Goal: Task Accomplishment & Management: Use online tool/utility

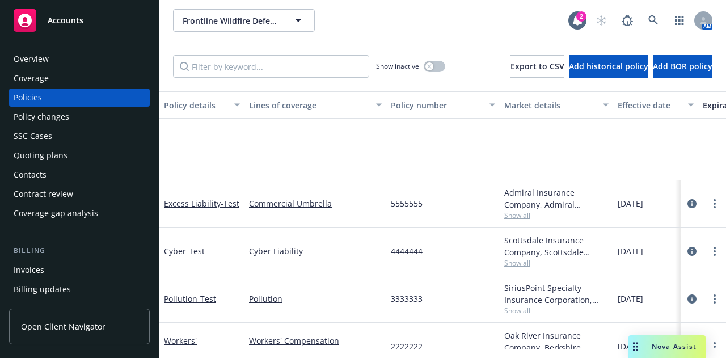
scroll to position [158, 0]
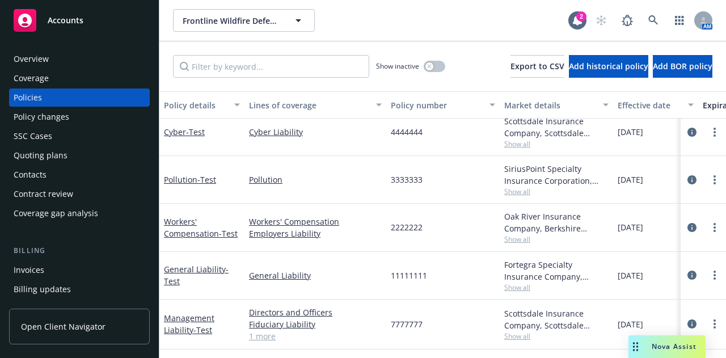
click at [58, 149] on div "Quoting plans" at bounding box center [41, 155] width 54 height 18
click at [53, 153] on div "Quoting plans" at bounding box center [41, 155] width 54 height 18
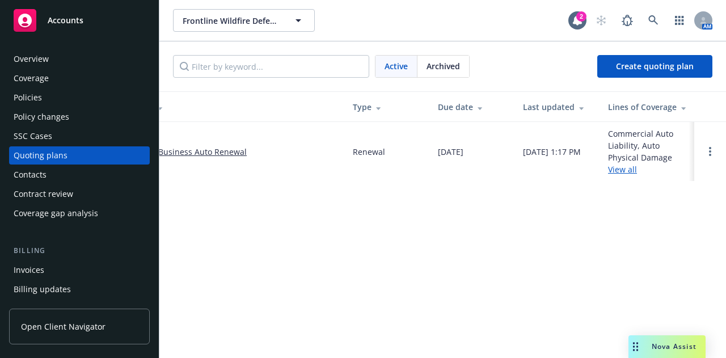
scroll to position [0, 42]
click at [707, 146] on link "Open options" at bounding box center [711, 152] width 14 height 14
click at [549, 158] on div "10/07/2025, 1:17 PM" at bounding box center [553, 152] width 58 height 12
click at [629, 173] on link "View all" at bounding box center [623, 169] width 29 height 11
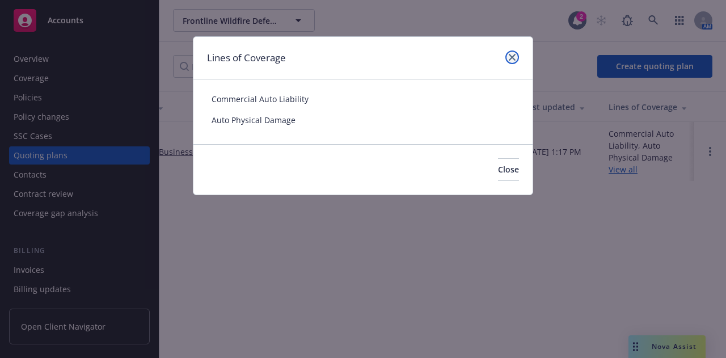
click at [510, 56] on icon "close" at bounding box center [512, 57] width 7 height 7
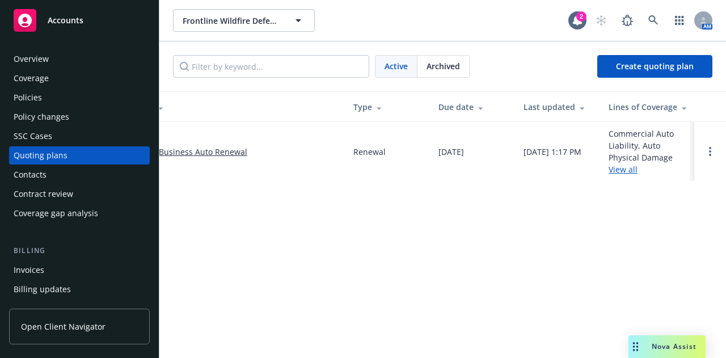
scroll to position [0, 0]
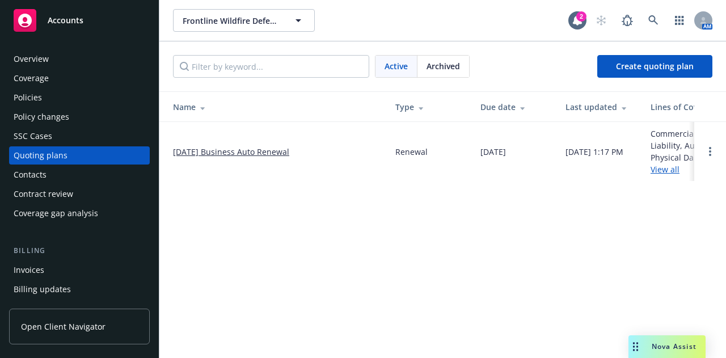
click at [258, 152] on link "[DATE] Business Auto Renewal" at bounding box center [231, 152] width 116 height 12
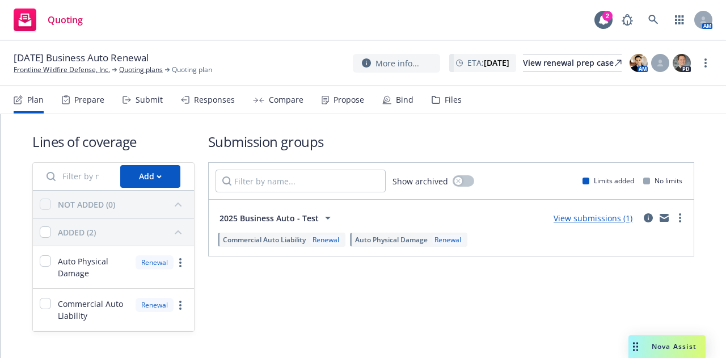
click at [557, 218] on link "View submissions (1)" at bounding box center [593, 218] width 79 height 11
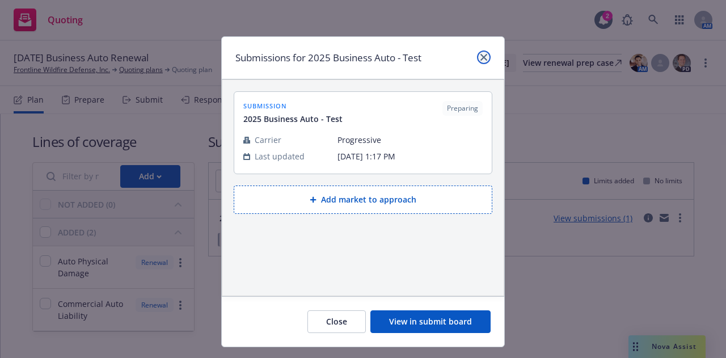
click at [477, 52] on link "close" at bounding box center [484, 58] width 14 height 14
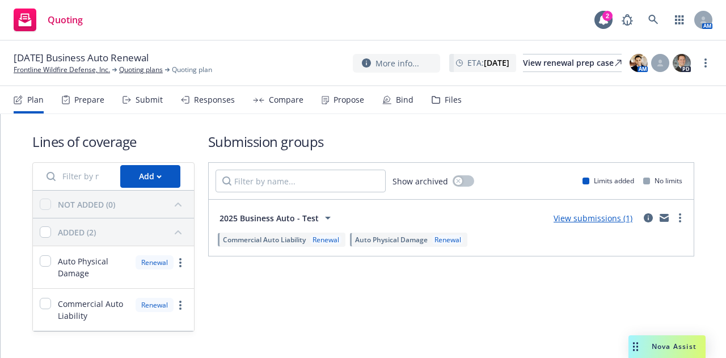
click at [85, 106] on div "Prepare" at bounding box center [83, 99] width 43 height 27
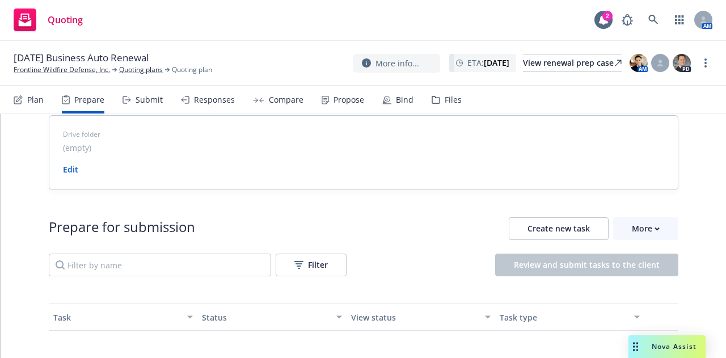
scroll to position [17, 0]
click at [203, 102] on div "Responses" at bounding box center [214, 99] width 41 height 9
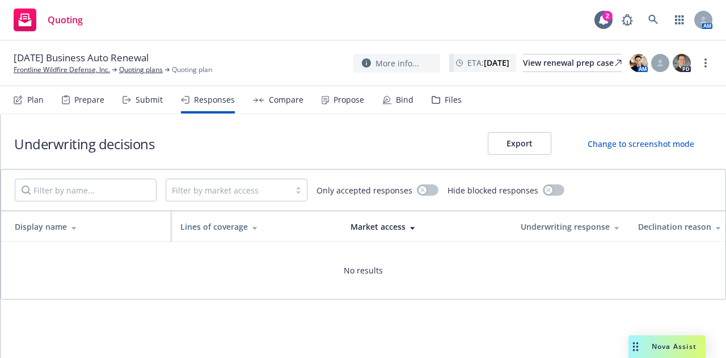
click at [149, 101] on div "Submit" at bounding box center [149, 99] width 27 height 9
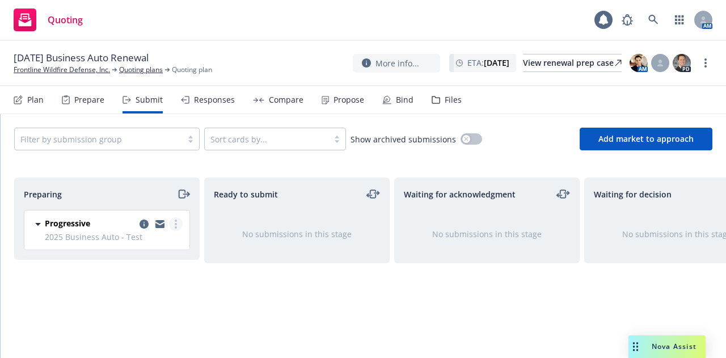
click at [176, 225] on icon "more" at bounding box center [176, 224] width 2 height 9
click at [259, 225] on div "No submissions in this stage" at bounding box center [297, 234] width 184 height 48
click at [142, 220] on icon "copy logging email" at bounding box center [144, 224] width 9 height 9
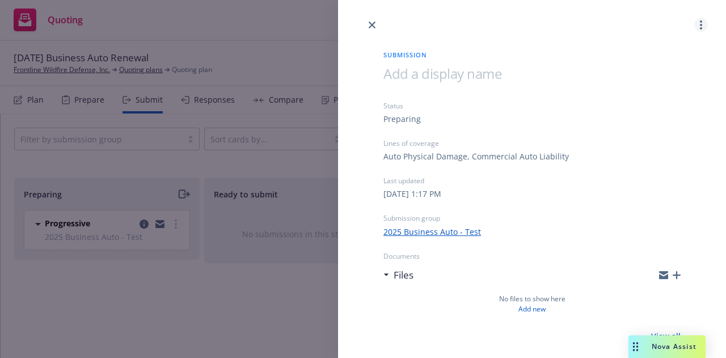
click at [700, 21] on circle "more" at bounding box center [701, 21] width 2 height 2
click at [668, 69] on link "Archive submission" at bounding box center [649, 75] width 102 height 23
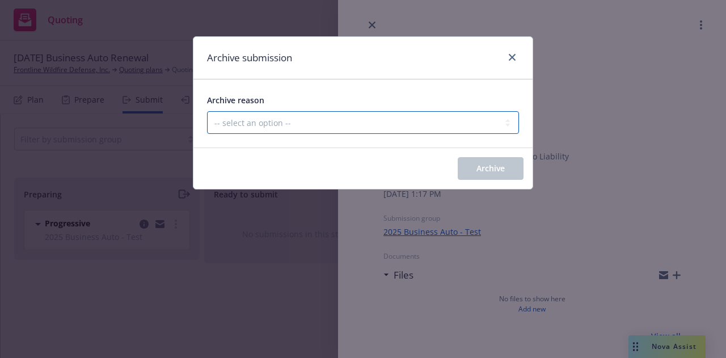
click at [391, 119] on select "-- select an option -- Carrier unresponsive Client decided not to proceed with …" at bounding box center [363, 122] width 312 height 23
select select "MADE_BY_MISTAKE"
click at [207, 111] on select "-- select an option -- Carrier unresponsive Client decided not to proceed with …" at bounding box center [363, 122] width 312 height 23
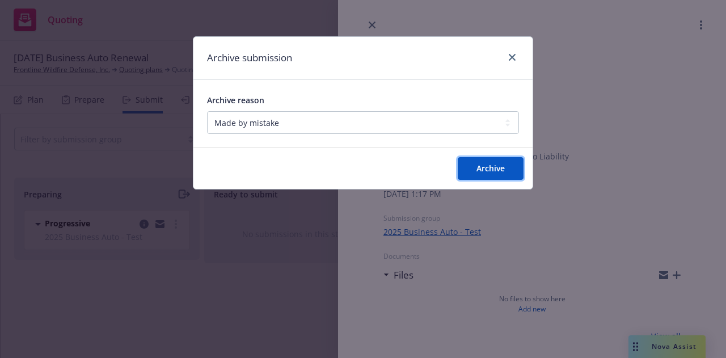
click at [471, 169] on button "Archive" at bounding box center [491, 168] width 66 height 23
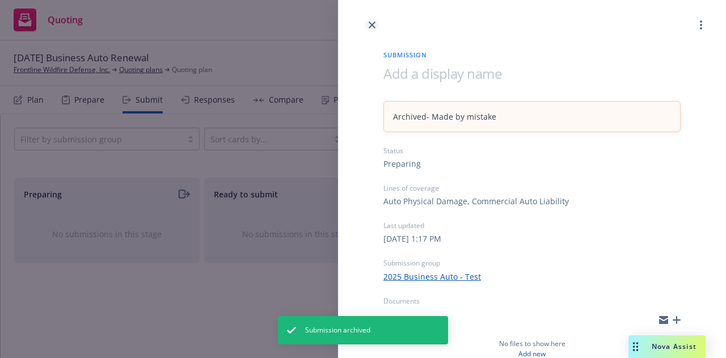
click at [373, 19] on link "close" at bounding box center [372, 25] width 14 height 14
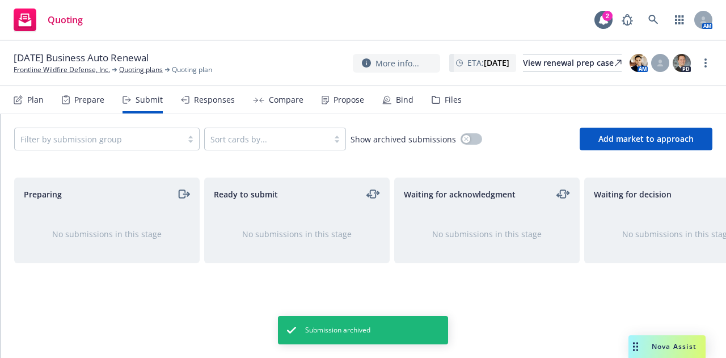
click at [68, 98] on icon at bounding box center [66, 99] width 8 height 9
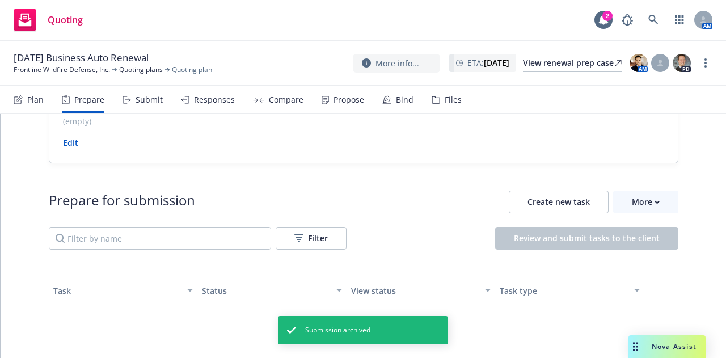
scroll to position [43, 0]
click at [21, 108] on div "Plan" at bounding box center [29, 99] width 30 height 27
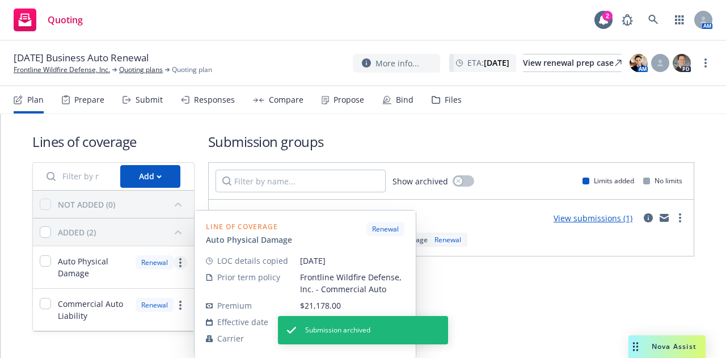
click at [179, 264] on link "more" at bounding box center [181, 263] width 14 height 14
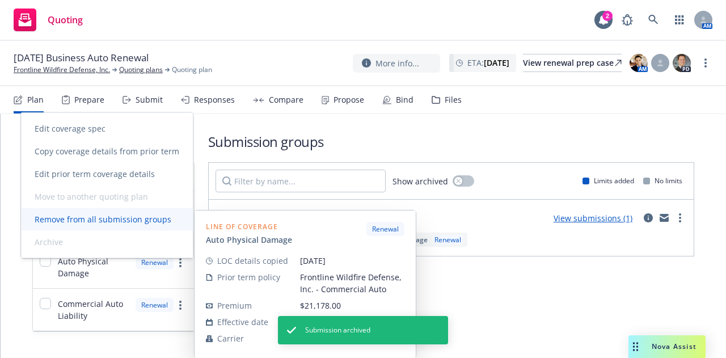
click at [148, 218] on span "Remove from all submission groups" at bounding box center [103, 219] width 164 height 11
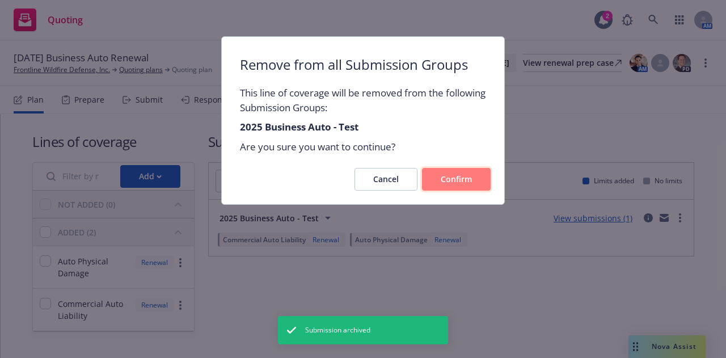
click at [468, 173] on button "Confirm" at bounding box center [456, 179] width 69 height 23
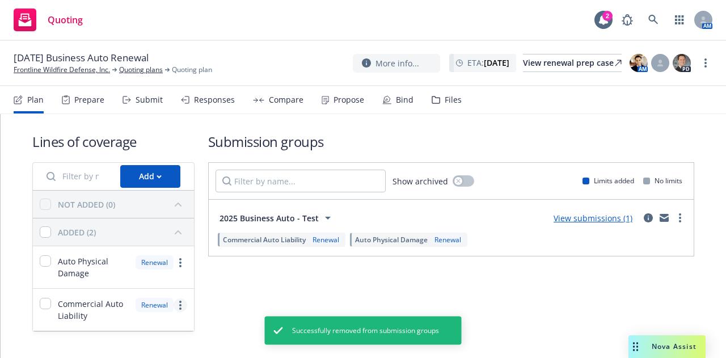
click at [179, 301] on link "more" at bounding box center [181, 305] width 14 height 14
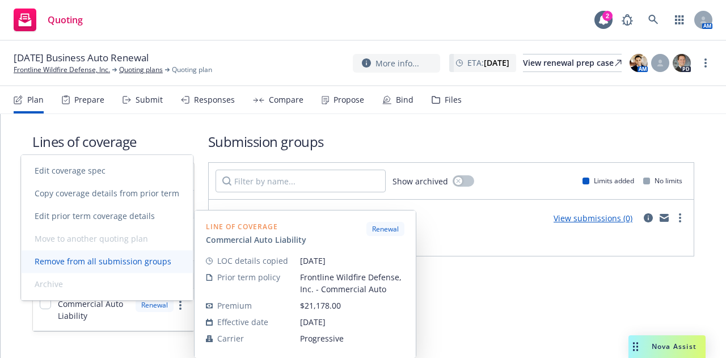
click at [119, 263] on span "Remove from all submission groups" at bounding box center [103, 261] width 164 height 11
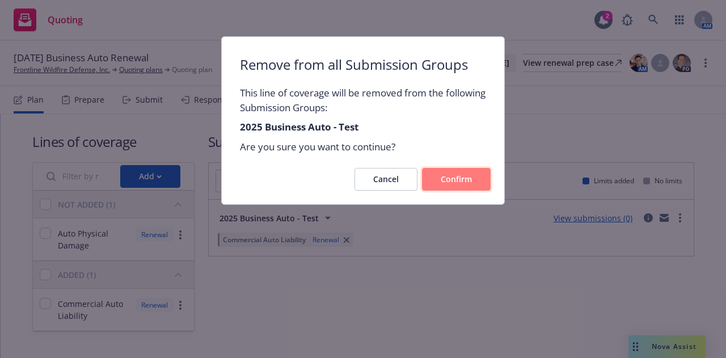
click at [463, 170] on button "Confirm" at bounding box center [456, 179] width 69 height 23
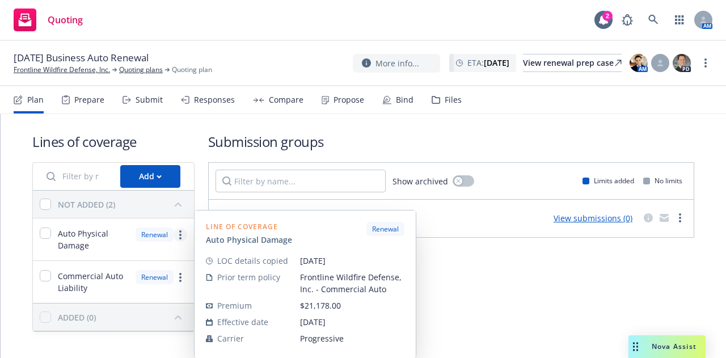
click at [184, 233] on link "more" at bounding box center [181, 235] width 14 height 14
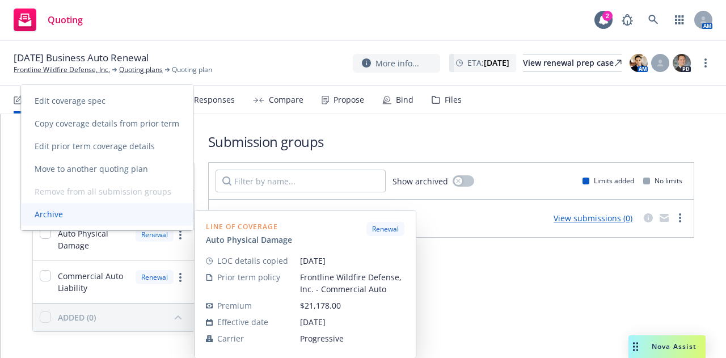
click at [119, 212] on link "Archive" at bounding box center [107, 214] width 172 height 23
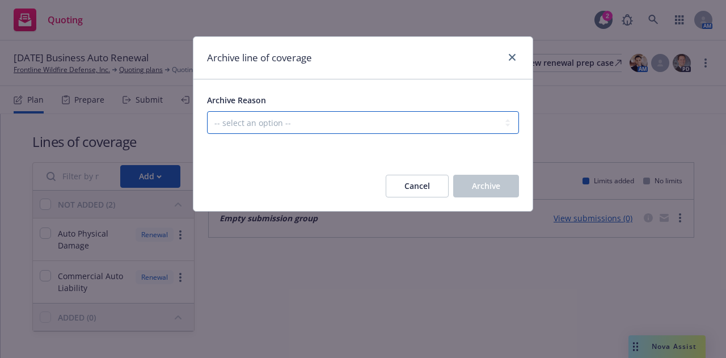
click at [409, 125] on select "-- select an option -- Created in error Duplicated" at bounding box center [363, 122] width 312 height 23
select select "ARCHIVED_CREATED_IN_ERROR"
click at [207, 111] on select "-- select an option -- Created in error Duplicated" at bounding box center [363, 122] width 312 height 23
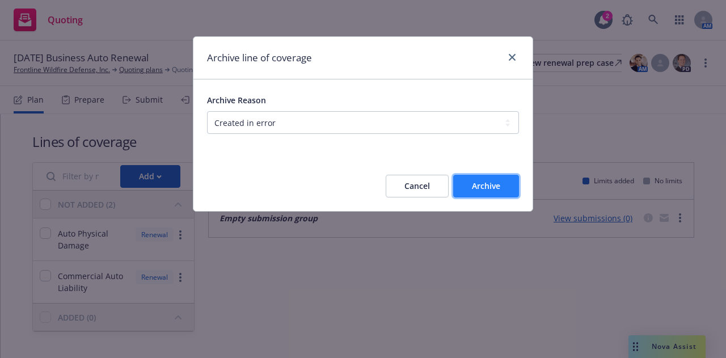
click at [496, 188] on span "Archive" at bounding box center [486, 185] width 28 height 11
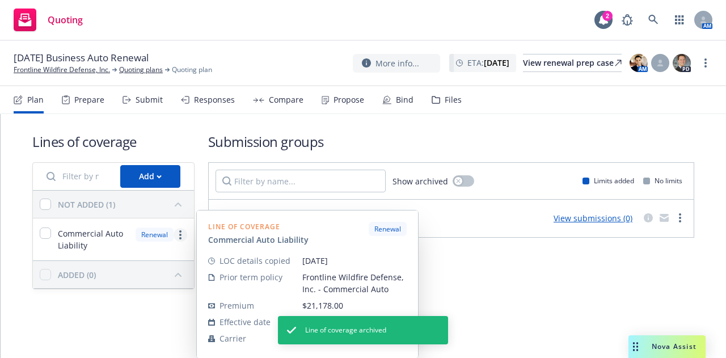
click at [183, 237] on link "more" at bounding box center [181, 235] width 14 height 14
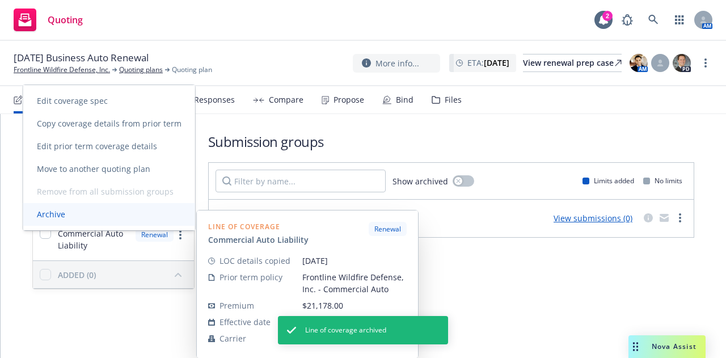
click at [129, 218] on link "Archive" at bounding box center [109, 214] width 172 height 23
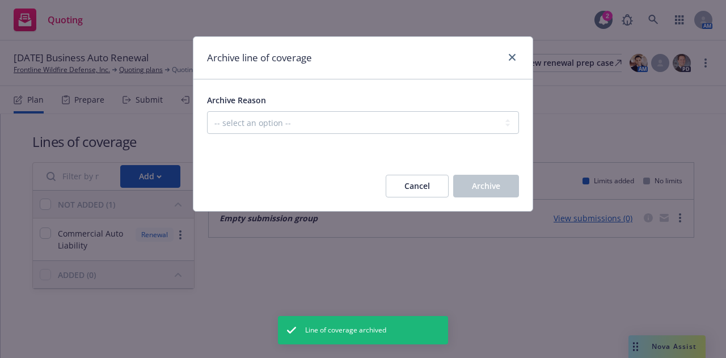
click at [275, 136] on div "Archive Reason -- select an option -- Created in error Duplicated" at bounding box center [363, 120] width 312 height 54
click at [276, 134] on div "Archive Reason -- select an option -- Created in error Duplicated" at bounding box center [363, 120] width 312 height 54
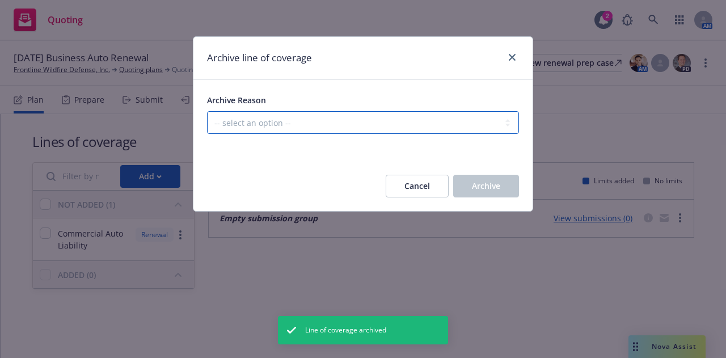
click at [281, 128] on select "-- select an option -- Created in error Duplicated" at bounding box center [363, 122] width 312 height 23
select select "ARCHIVED_CREATED_IN_ERROR"
click at [207, 111] on select "-- select an option -- Created in error Duplicated" at bounding box center [363, 122] width 312 height 23
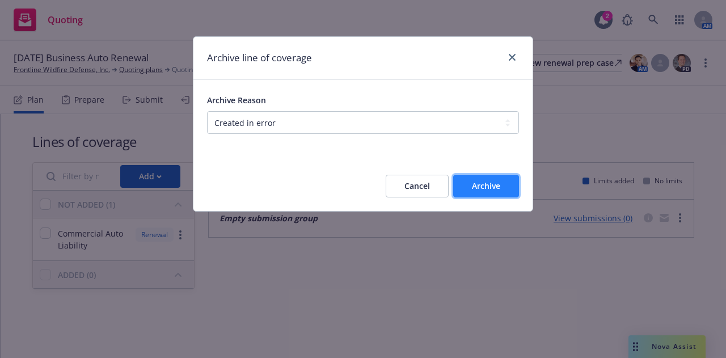
click at [478, 187] on span "Archive" at bounding box center [486, 185] width 28 height 11
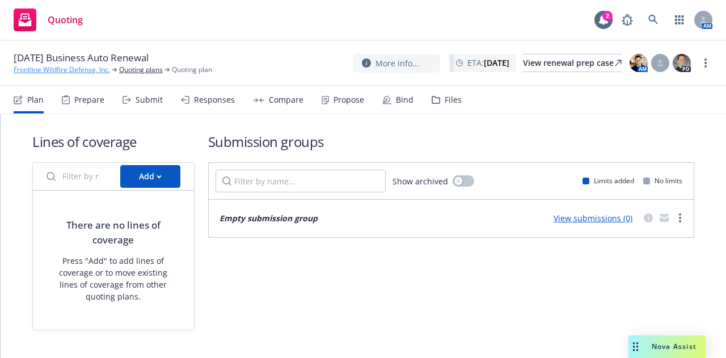
click at [60, 65] on link "Frontline Wildfire Defense, Inc." at bounding box center [62, 70] width 96 height 10
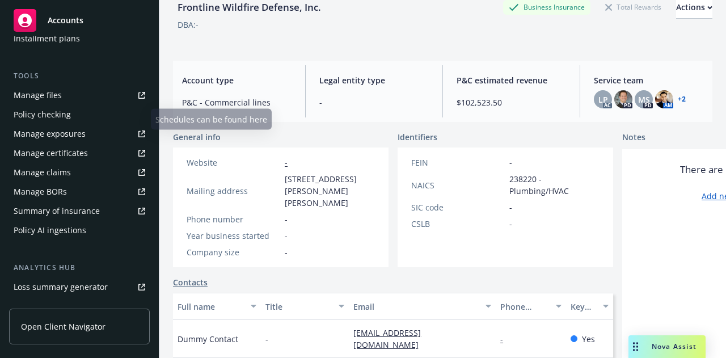
scroll to position [304, 0]
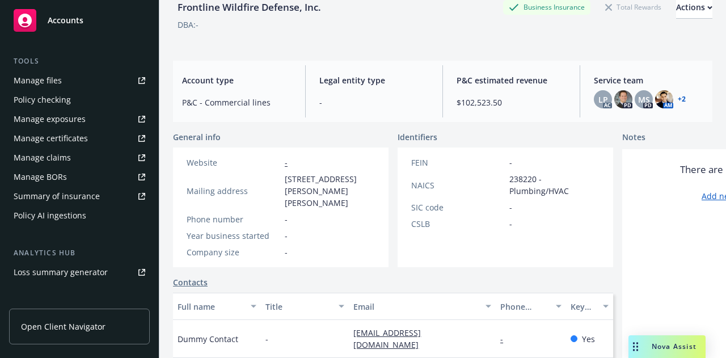
click at [62, 82] on link "Manage files" at bounding box center [79, 81] width 141 height 18
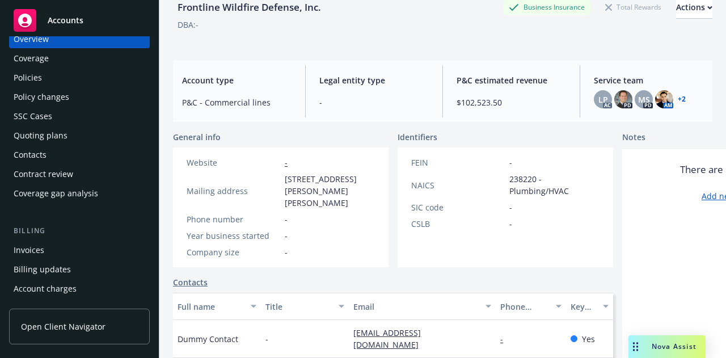
scroll to position [0, 0]
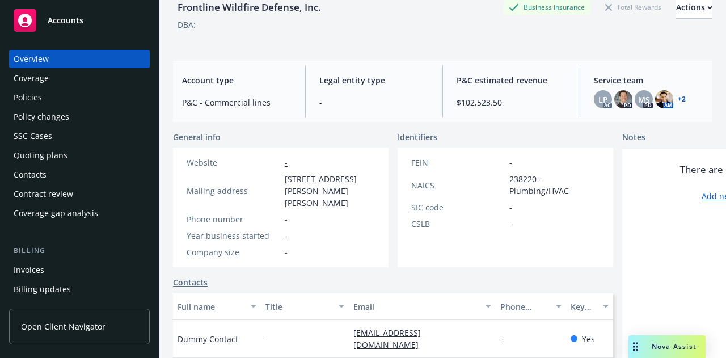
click at [82, 195] on div "Contract review" at bounding box center [80, 194] width 132 height 18
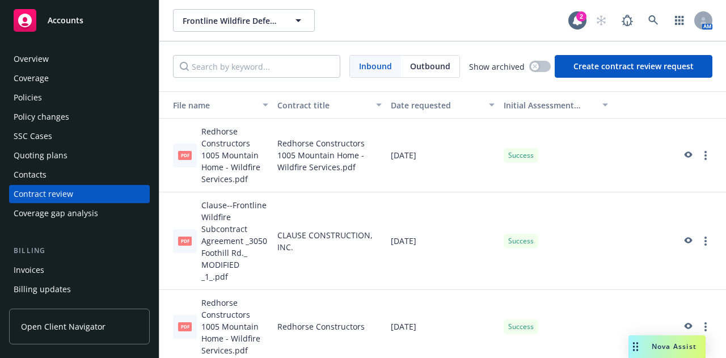
click at [695, 149] on div at bounding box center [669, 156] width 104 height 14
click at [699, 153] on link "more" at bounding box center [706, 156] width 14 height 14
click at [429, 68] on span "Outbound" at bounding box center [430, 66] width 40 height 12
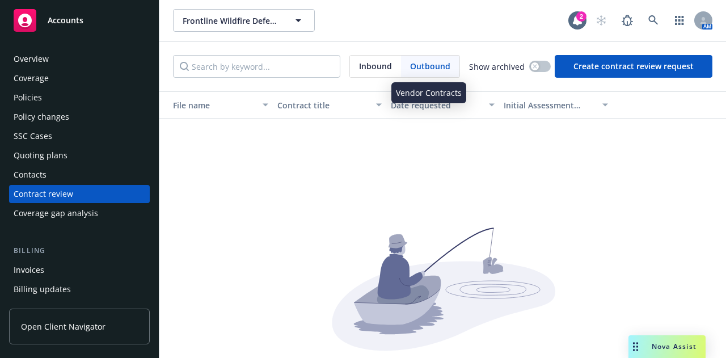
click at [405, 66] on div "Outbound" at bounding box center [430, 67] width 58 height 22
click at [375, 70] on span "Inbound" at bounding box center [375, 66] width 33 height 12
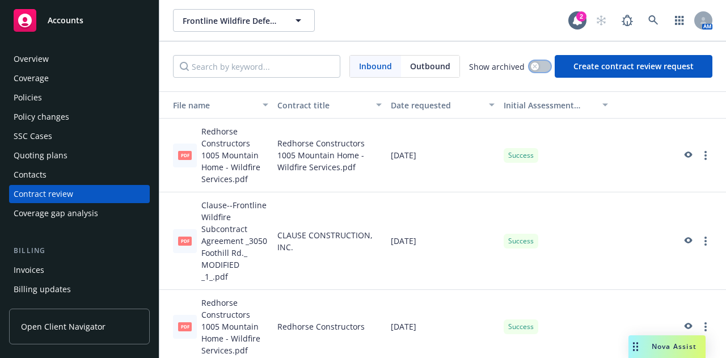
click at [537, 62] on button "button" at bounding box center [540, 66] width 22 height 11
click at [93, 178] on div "Contacts" at bounding box center [80, 175] width 132 height 18
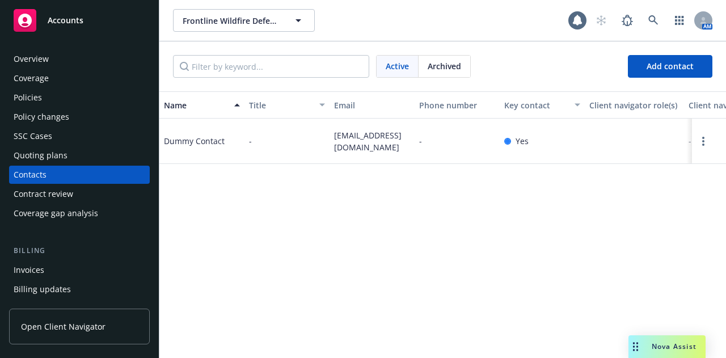
click at [91, 156] on div "Quoting plans" at bounding box center [80, 155] width 132 height 18
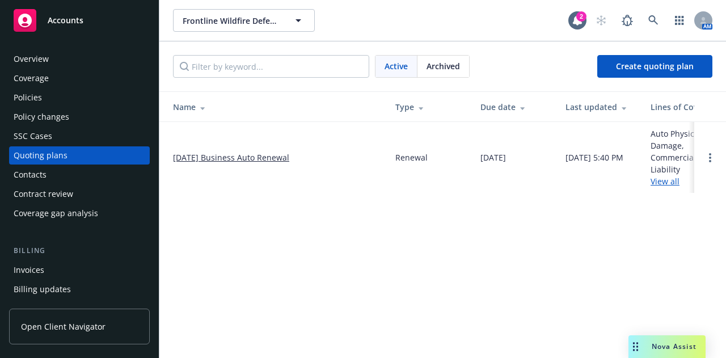
click at [82, 174] on div "Contacts" at bounding box center [80, 175] width 132 height 18
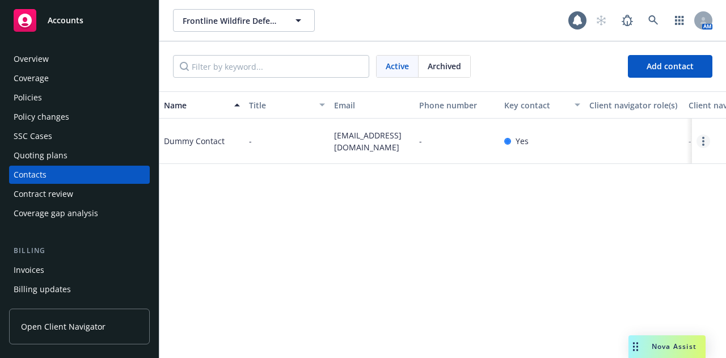
click at [697, 136] on link "Open options" at bounding box center [704, 141] width 14 height 14
click at [591, 213] on div "Name Title Email Phone number Key contact Client navigator role(s) Client navig…" at bounding box center [442, 224] width 567 height 267
click at [70, 158] on div "Quoting plans" at bounding box center [80, 155] width 132 height 18
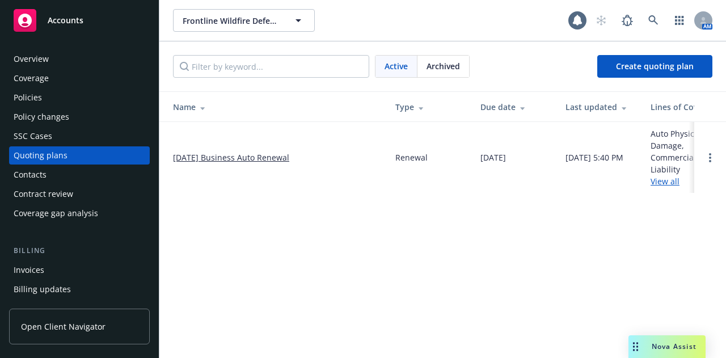
click at [72, 138] on div "SSC Cases" at bounding box center [80, 136] width 132 height 18
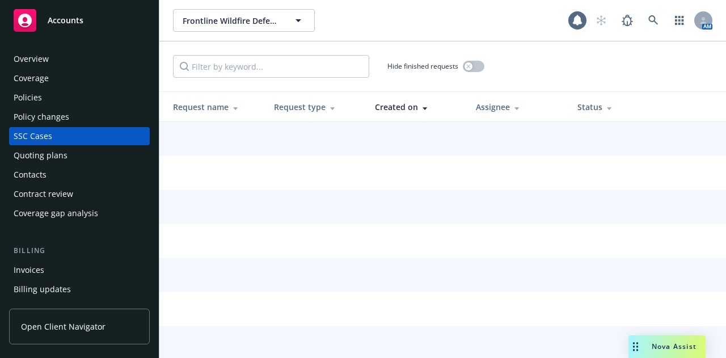
click at [79, 108] on div "Policy changes" at bounding box center [80, 117] width 132 height 18
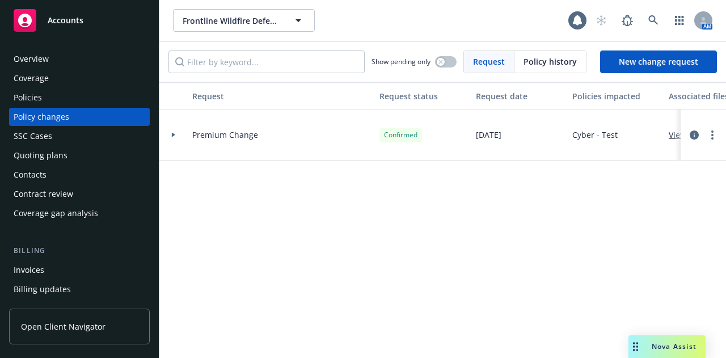
click at [61, 142] on div "SSC Cases" at bounding box center [80, 136] width 132 height 18
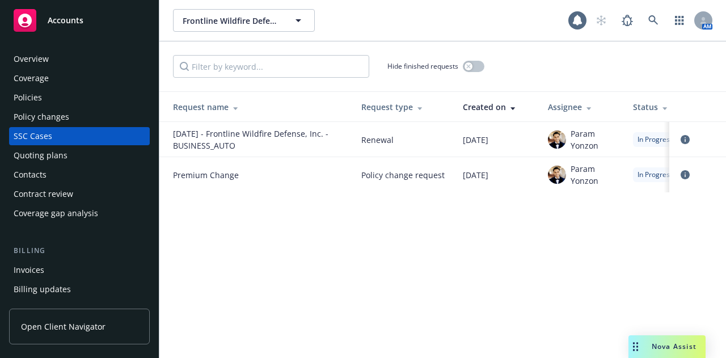
scroll to position [0, 36]
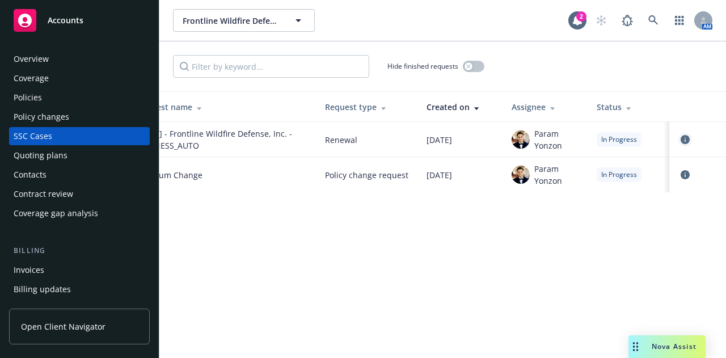
click at [687, 139] on icon "circleInformation" at bounding box center [685, 139] width 9 height 9
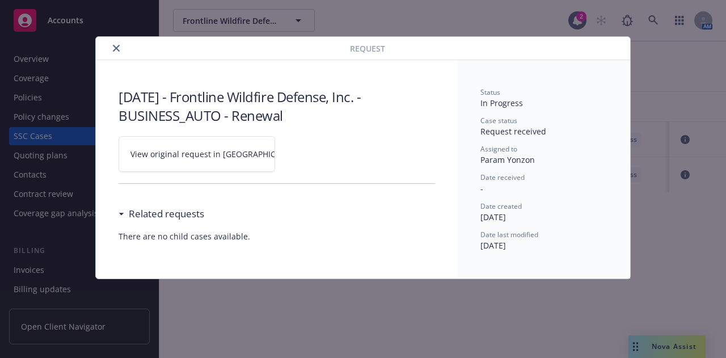
click at [110, 46] on button "close" at bounding box center [117, 48] width 14 height 14
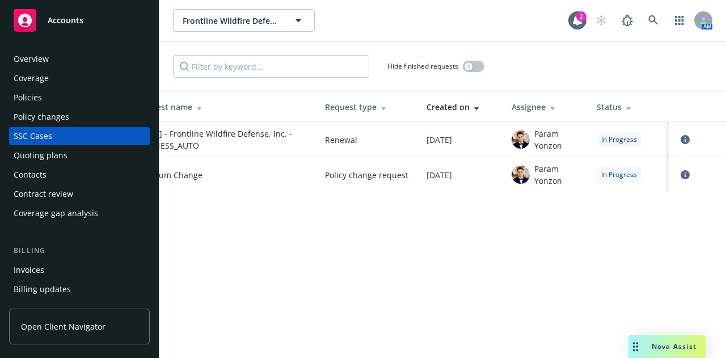
click at [72, 106] on div "Policies" at bounding box center [80, 98] width 132 height 18
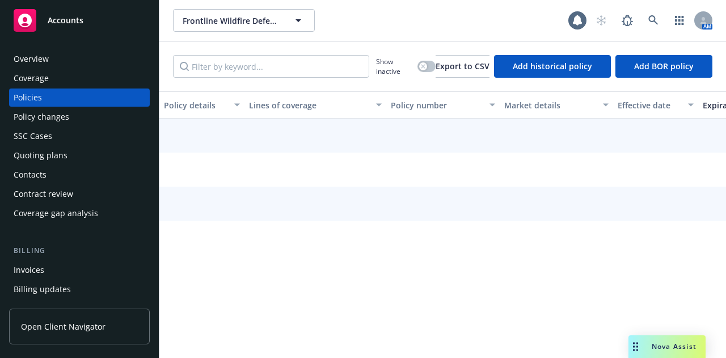
click at [68, 121] on div "Policy changes" at bounding box center [80, 117] width 132 height 18
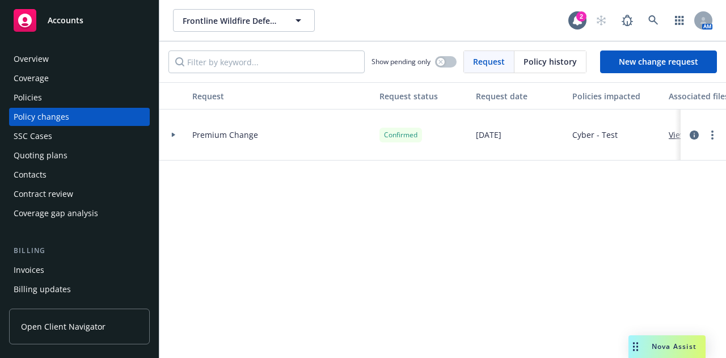
click at [74, 100] on div "Policies" at bounding box center [80, 98] width 132 height 18
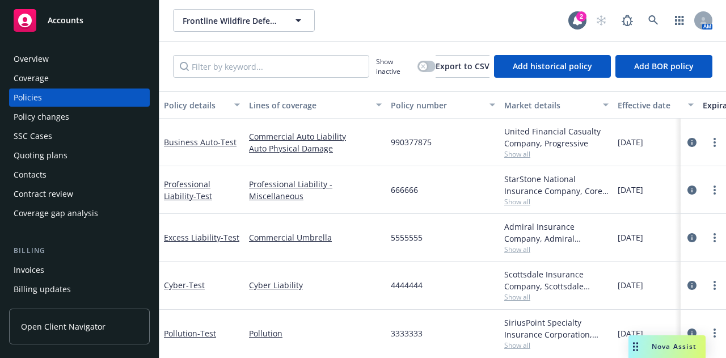
click at [79, 82] on div "Coverage" at bounding box center [80, 78] width 132 height 18
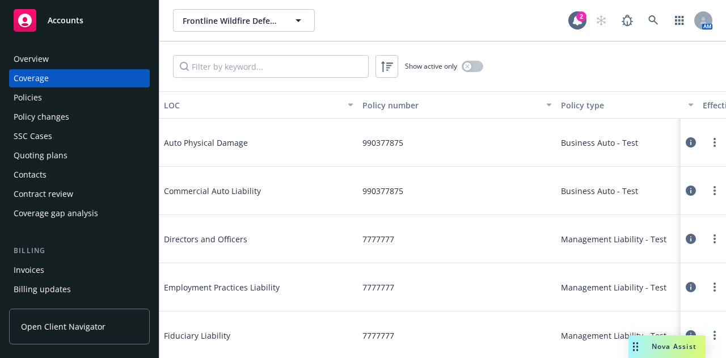
click at [89, 54] on div "Overview" at bounding box center [80, 59] width 132 height 18
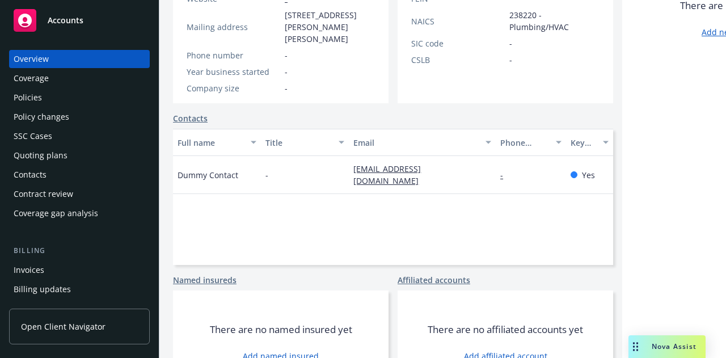
scroll to position [255, 0]
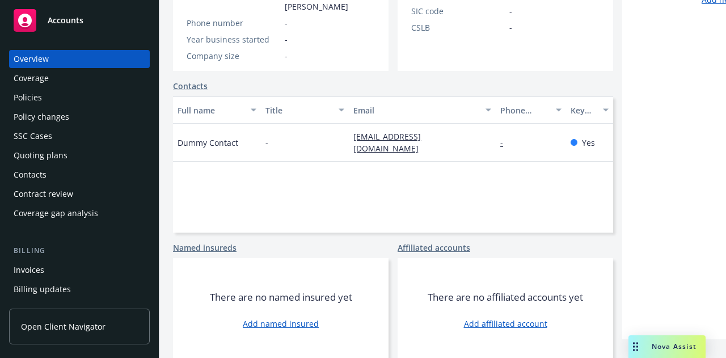
click at [59, 80] on div "Coverage" at bounding box center [80, 78] width 132 height 18
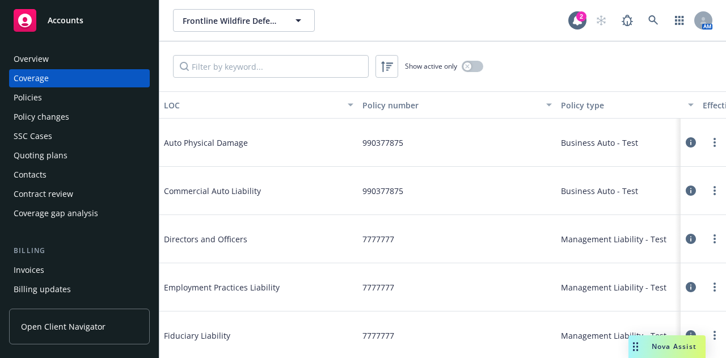
click at [66, 106] on div "Policies" at bounding box center [80, 98] width 132 height 18
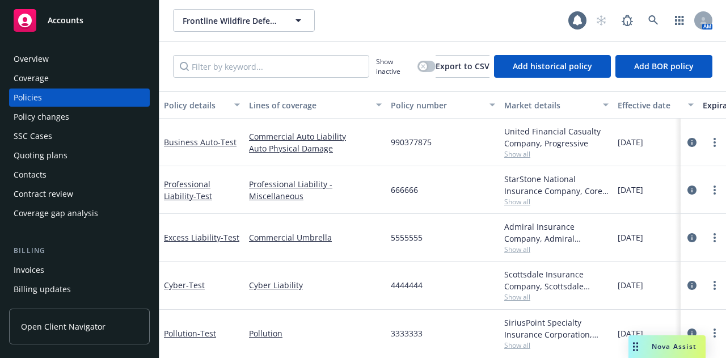
click at [60, 127] on div "SSC Cases" at bounding box center [80, 136] width 132 height 18
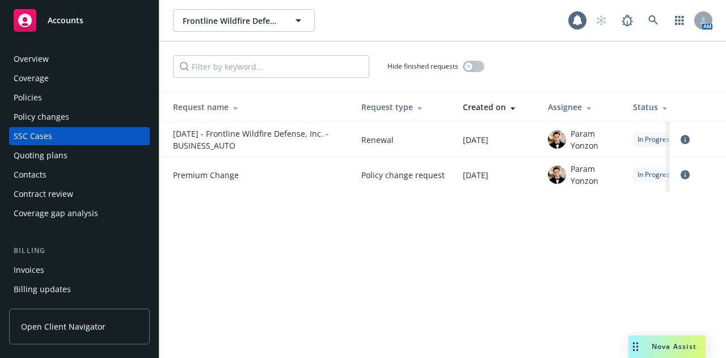
click at [63, 122] on div "Policy changes" at bounding box center [42, 117] width 56 height 18
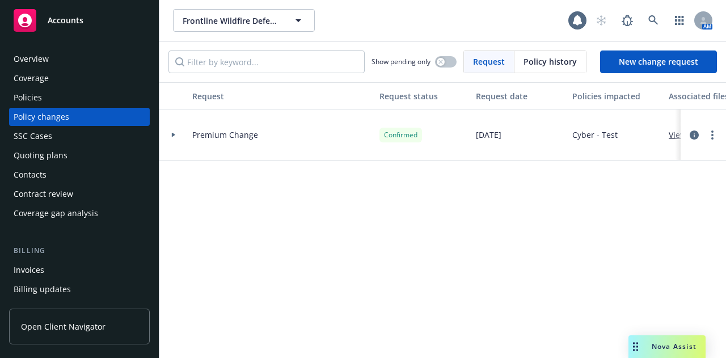
click at [61, 136] on div "SSC Cases" at bounding box center [80, 136] width 132 height 18
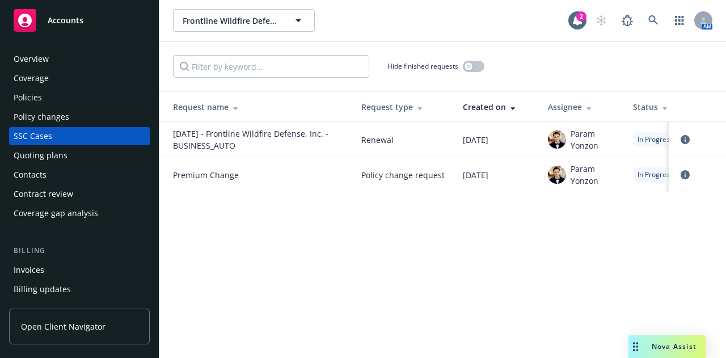
click at [88, 152] on div "Quoting plans" at bounding box center [80, 155] width 132 height 18
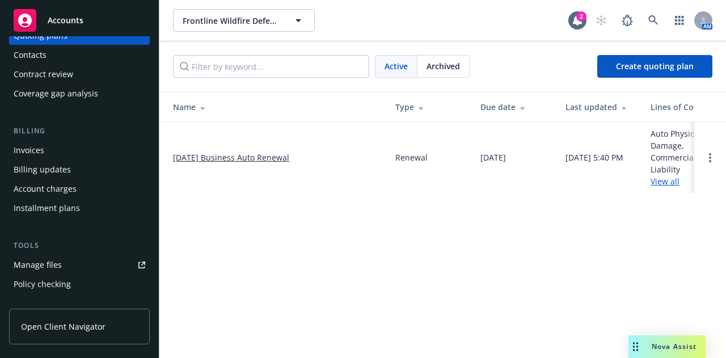
scroll to position [123, 0]
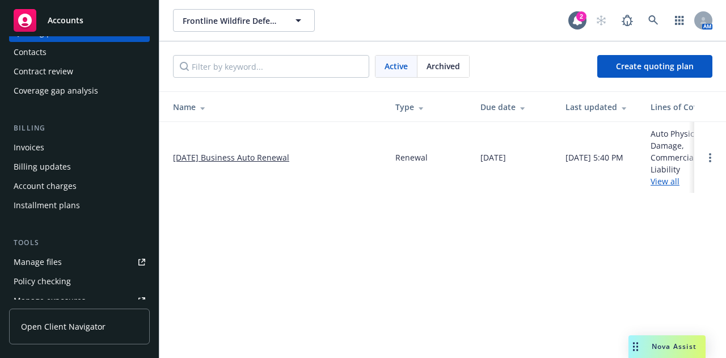
click at [73, 166] on div "Billing updates" at bounding box center [80, 167] width 132 height 18
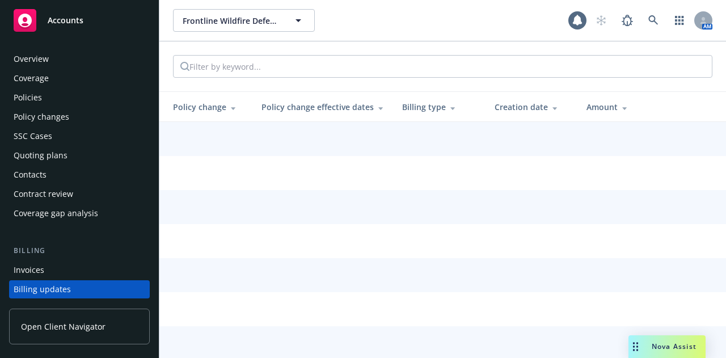
scroll to position [92, 0]
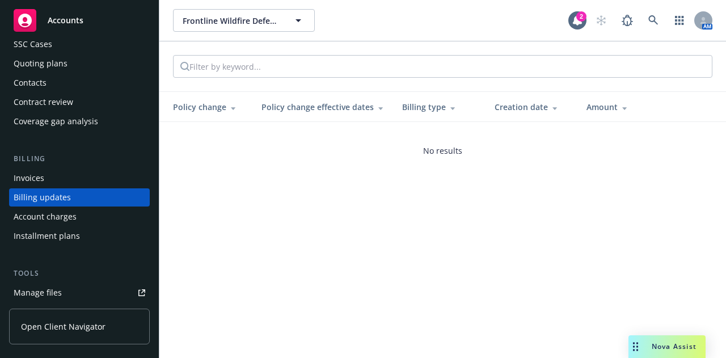
click at [79, 215] on div "Account charges" at bounding box center [80, 217] width 132 height 18
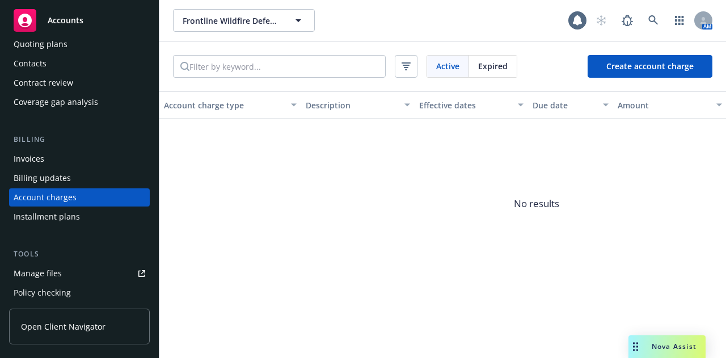
scroll to position [202, 0]
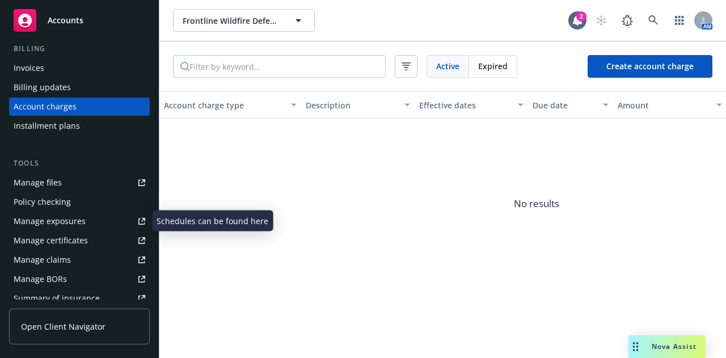
click at [79, 207] on div "Policy checking" at bounding box center [80, 202] width 132 height 18
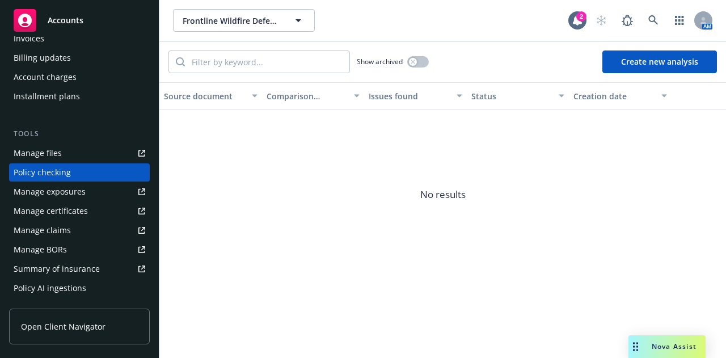
scroll to position [317, 0]
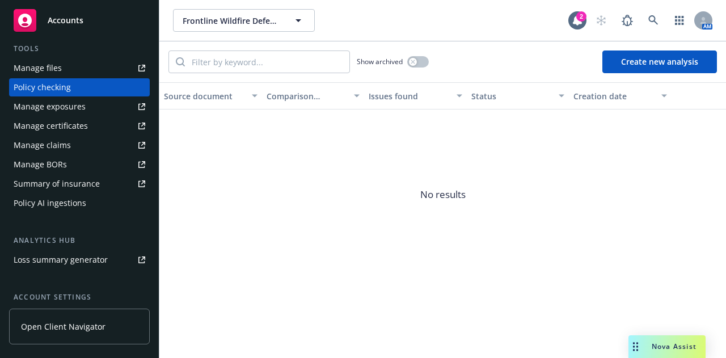
click at [75, 127] on div "Manage certificates" at bounding box center [51, 126] width 74 height 18
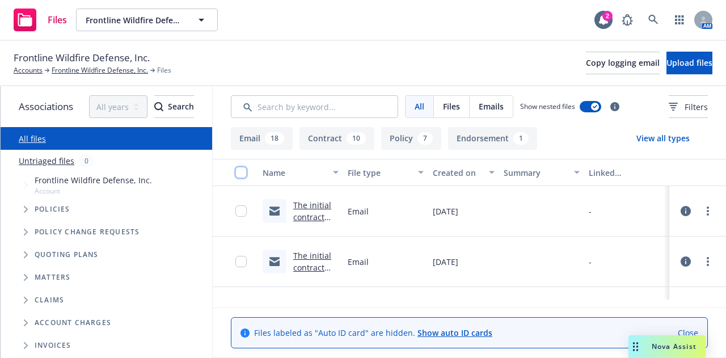
click at [245, 173] on input "checkbox" at bounding box center [241, 172] width 11 height 11
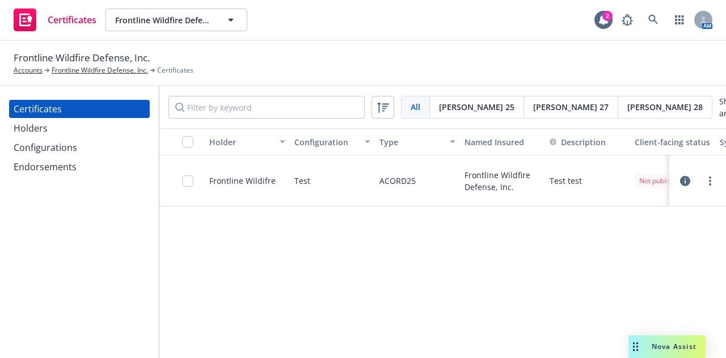
click at [81, 142] on div "Configurations" at bounding box center [80, 147] width 132 height 18
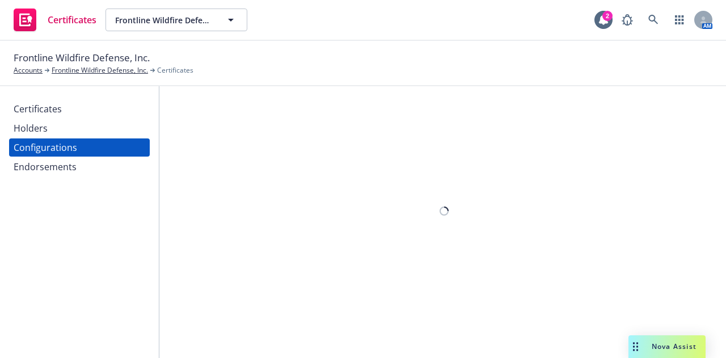
click at [75, 133] on div "Holders" at bounding box center [80, 128] width 132 height 18
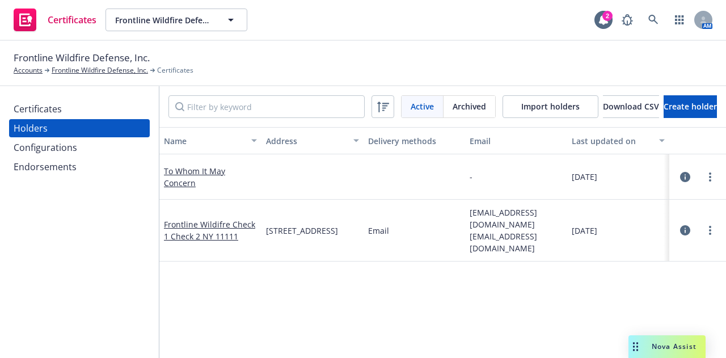
click at [66, 162] on div "Endorsements" at bounding box center [45, 167] width 63 height 18
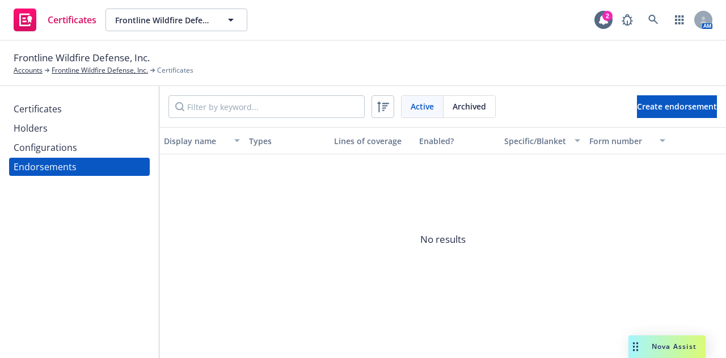
click at [72, 131] on div "Holders" at bounding box center [80, 128] width 132 height 18
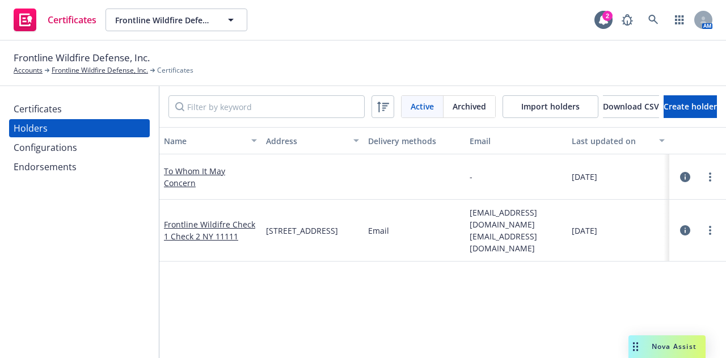
click at [53, 20] on span "Certificates" at bounding box center [72, 19] width 49 height 9
